Goal: Information Seeking & Learning: Learn about a topic

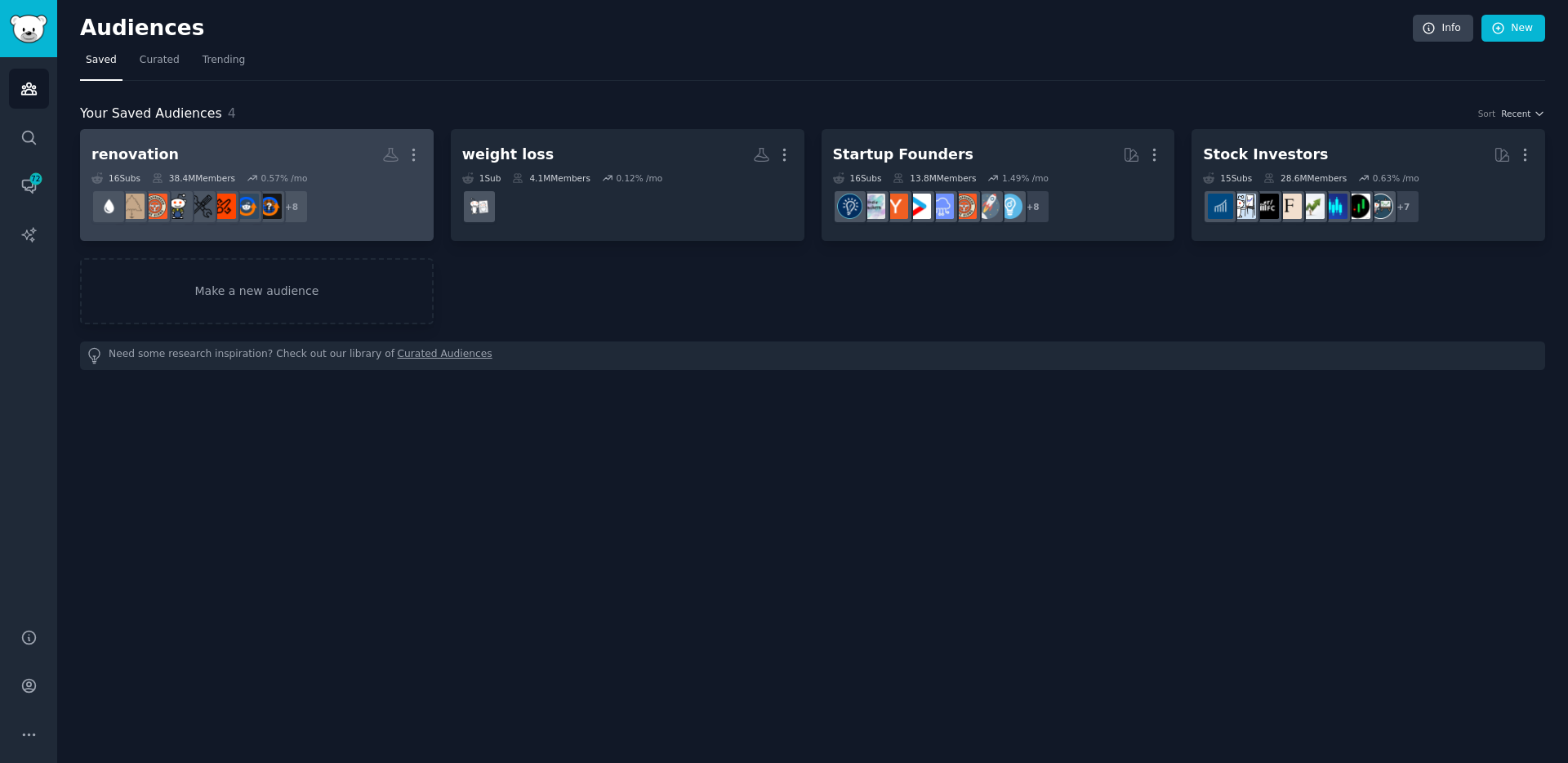
click at [140, 142] on h2 "renovation More" at bounding box center [257, 155] width 331 height 29
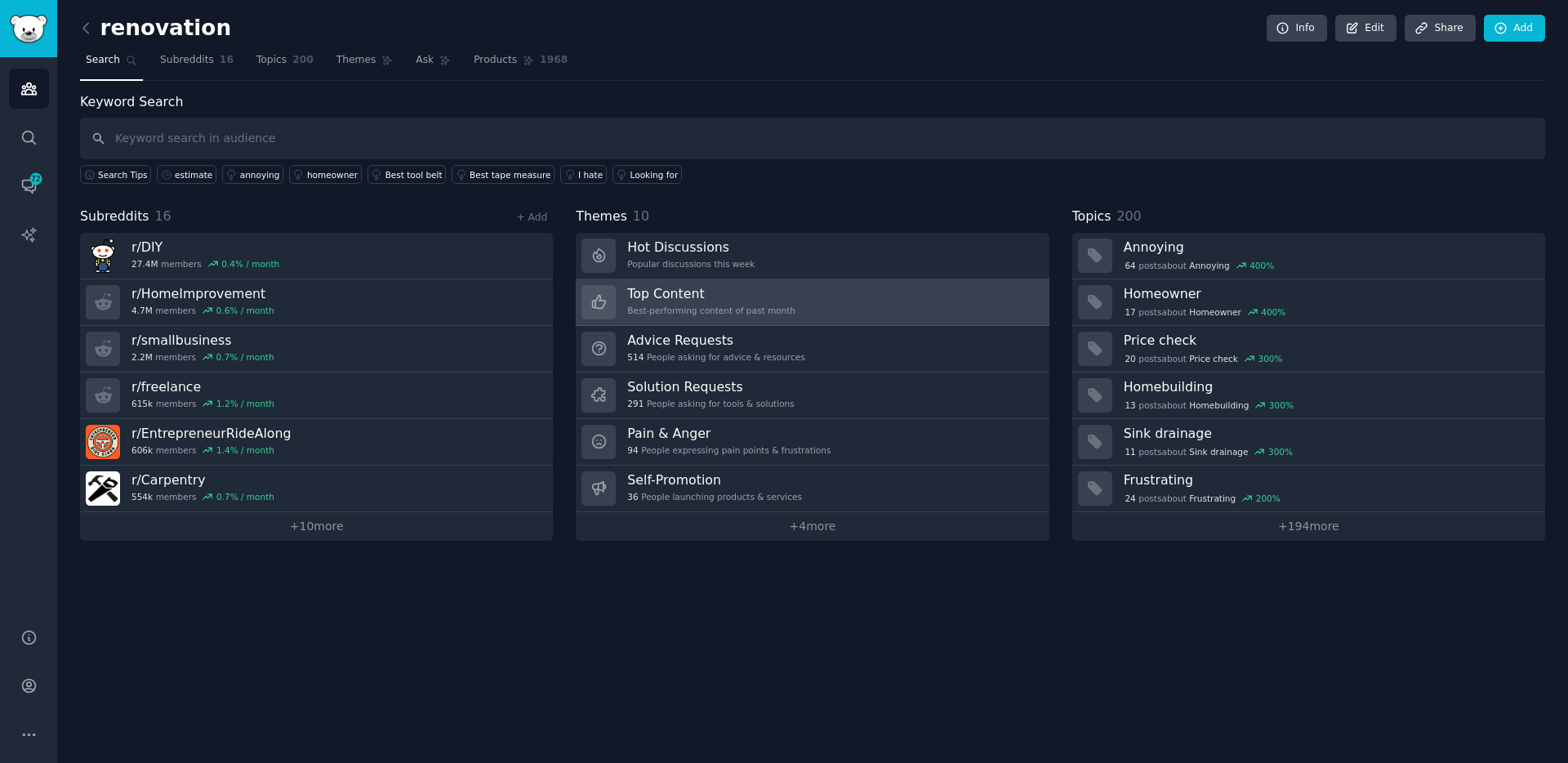
click at [673, 293] on h3 "Top Content" at bounding box center [711, 293] width 168 height 17
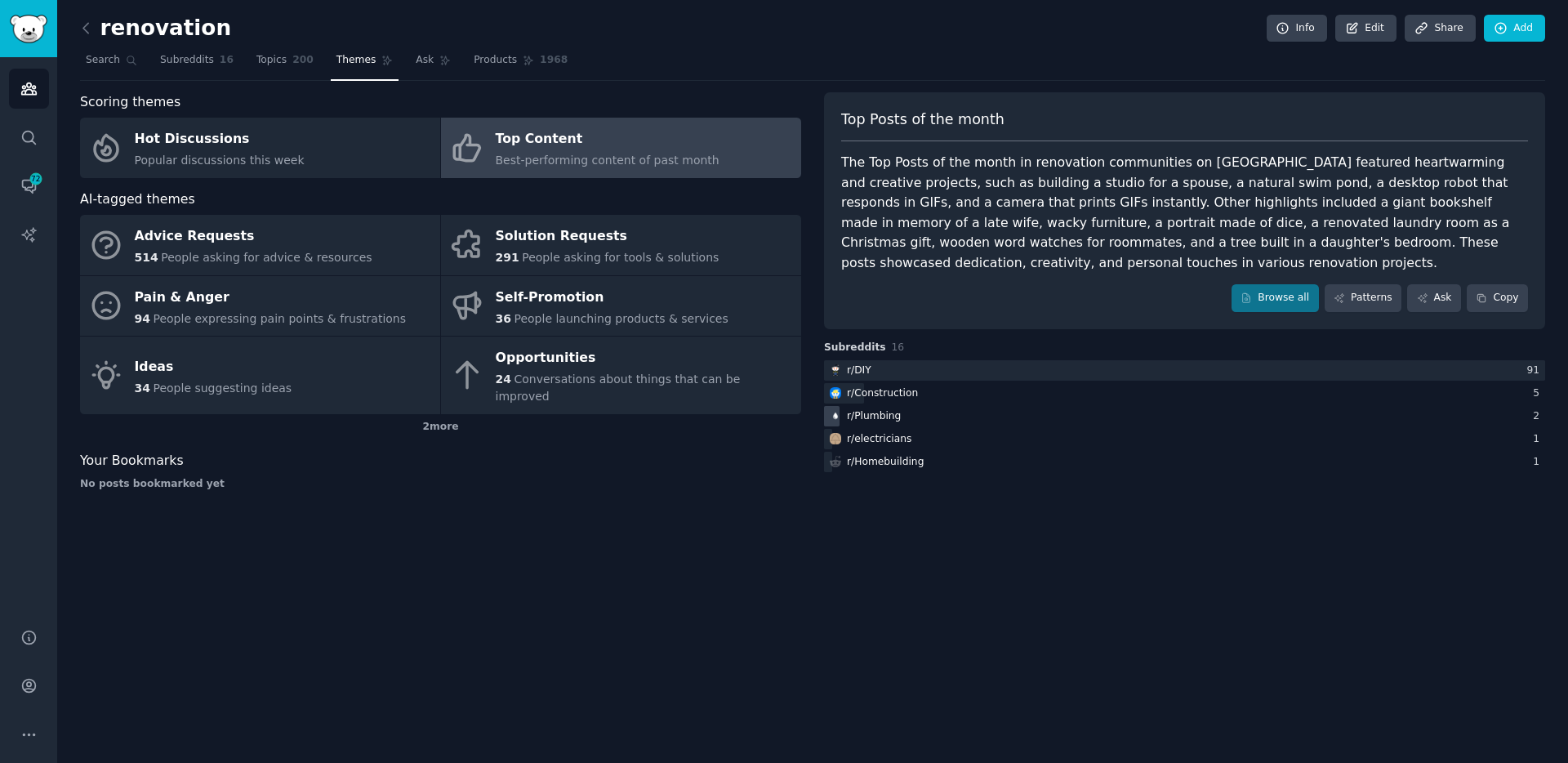
click at [874, 413] on div "r/ Plumbing" at bounding box center [874, 416] width 54 height 15
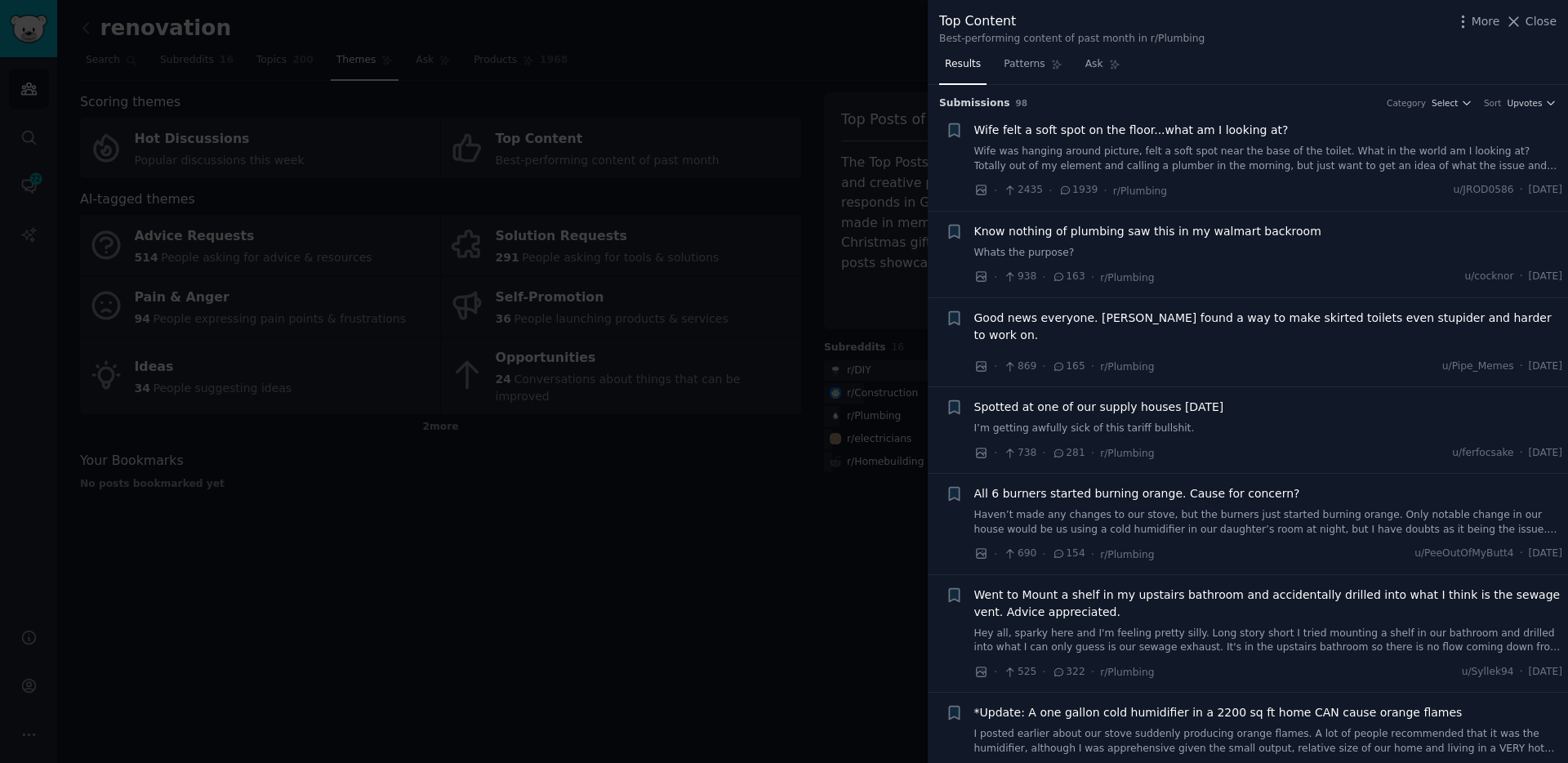
click at [1052, 134] on span "Wife felt a soft spot on the floor...what am I looking at?" at bounding box center [1131, 130] width 315 height 17
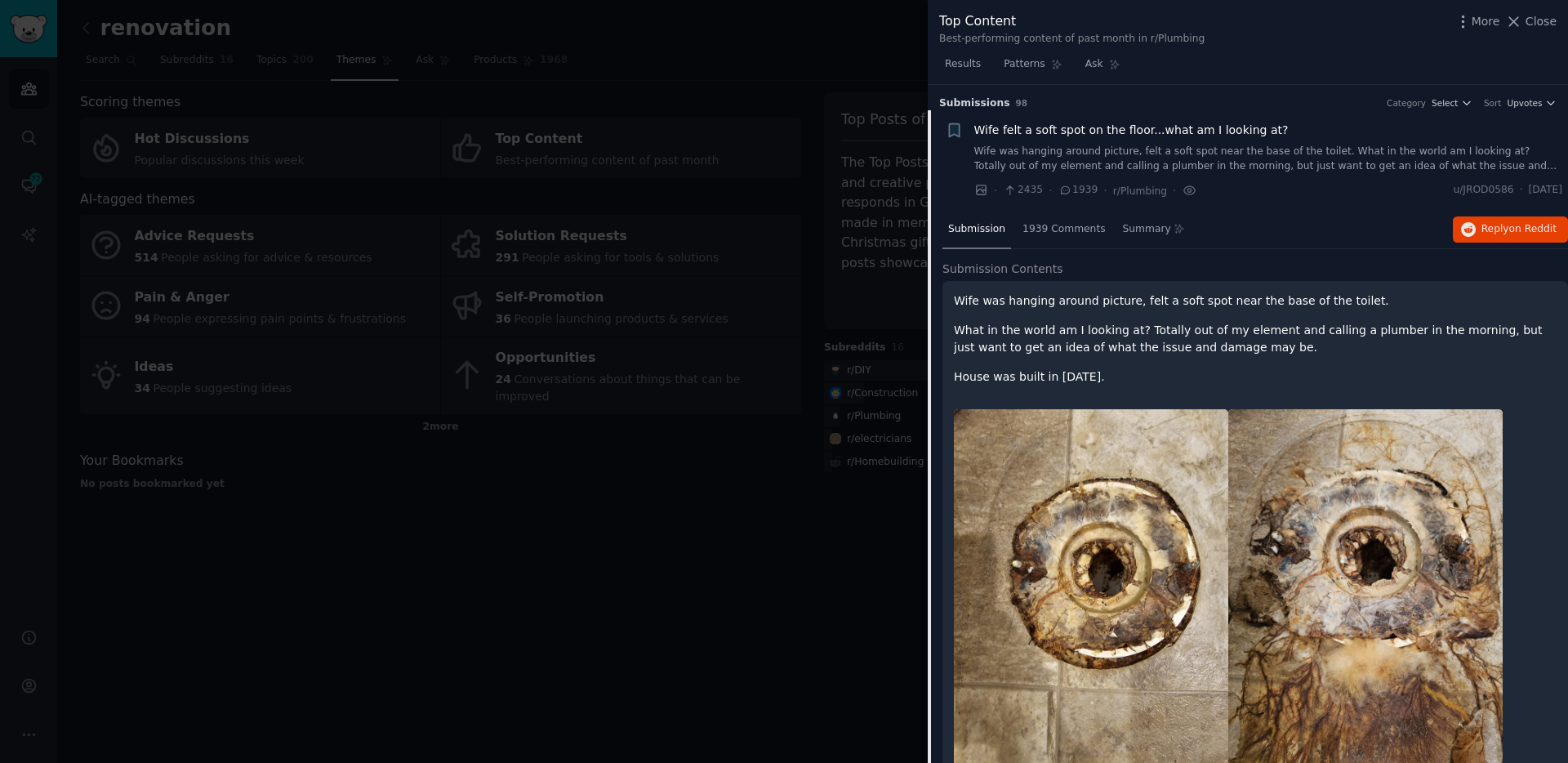
scroll to position [26, 0]
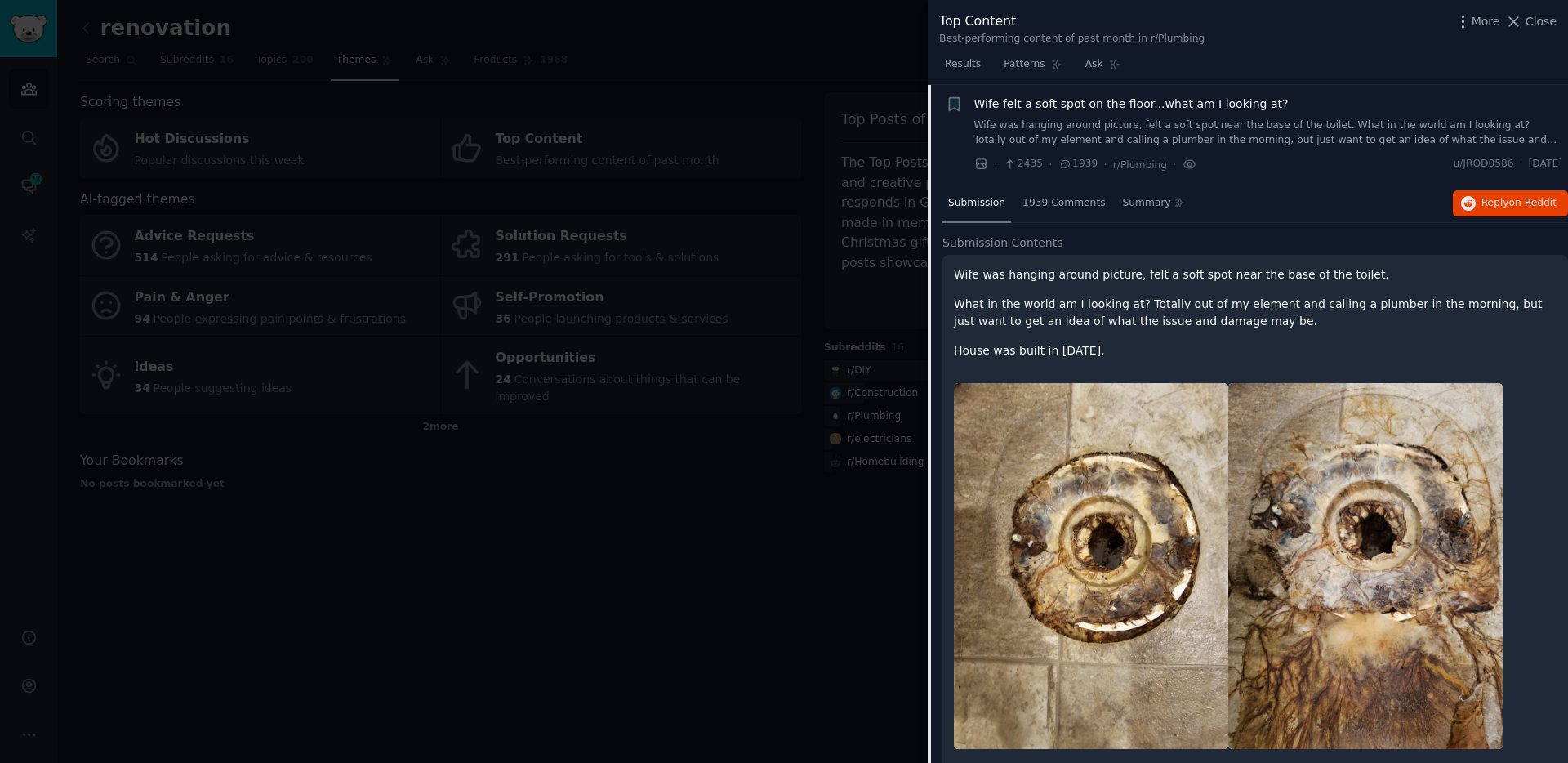
click at [1467, 217] on div "Submission 1939 Comments Summary Reply on Reddit" at bounding box center [1254, 204] width 625 height 39
click at [1473, 209] on button "Reply on Reddit" at bounding box center [1509, 203] width 115 height 26
